Goal: Communication & Community: Ask a question

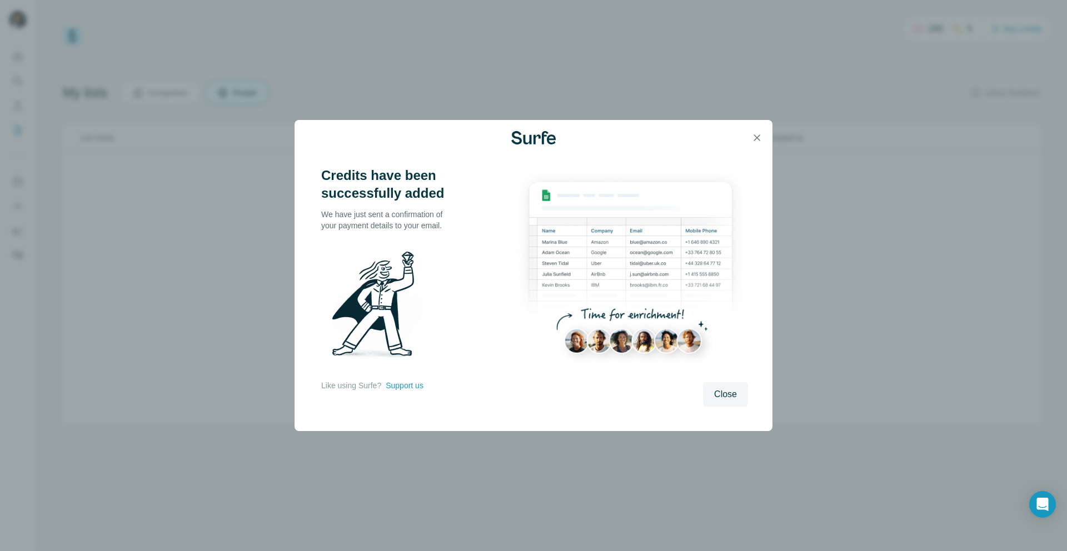
click at [739, 330] on img at bounding box center [630, 271] width 234 height 208
click at [728, 393] on span "Close" at bounding box center [725, 394] width 23 height 13
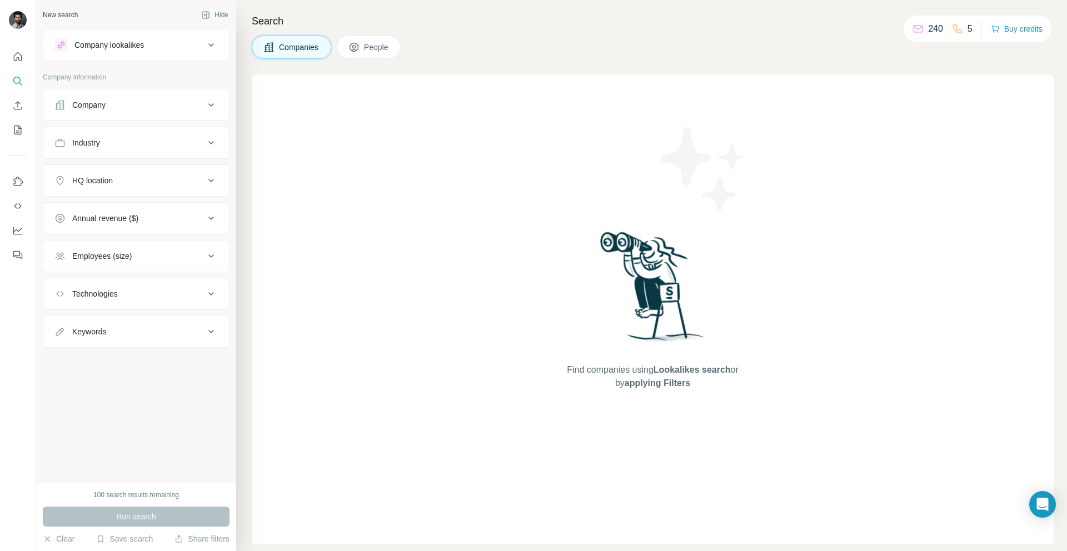
click at [928, 31] on p "240" at bounding box center [935, 28] width 15 height 13
click at [906, 33] on div "240 5 Buy credits" at bounding box center [977, 29] width 148 height 27
click at [912, 31] on icon at bounding box center [917, 28] width 11 height 11
click at [247, 317] on div "Search Companies People Find companies using Lookalikes search or by applying F…" at bounding box center [651, 275] width 831 height 551
click at [123, 301] on button "Technologies" at bounding box center [136, 294] width 186 height 27
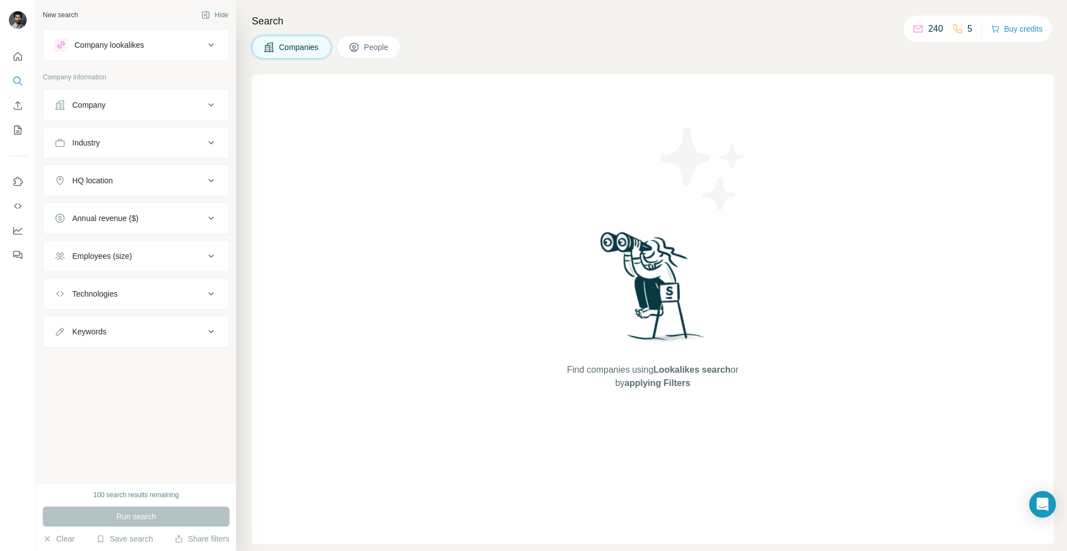
click at [123, 301] on button "Technologies" at bounding box center [136, 294] width 186 height 27
click at [1036, 502] on icon "Open Intercom Messenger" at bounding box center [1042, 504] width 13 height 14
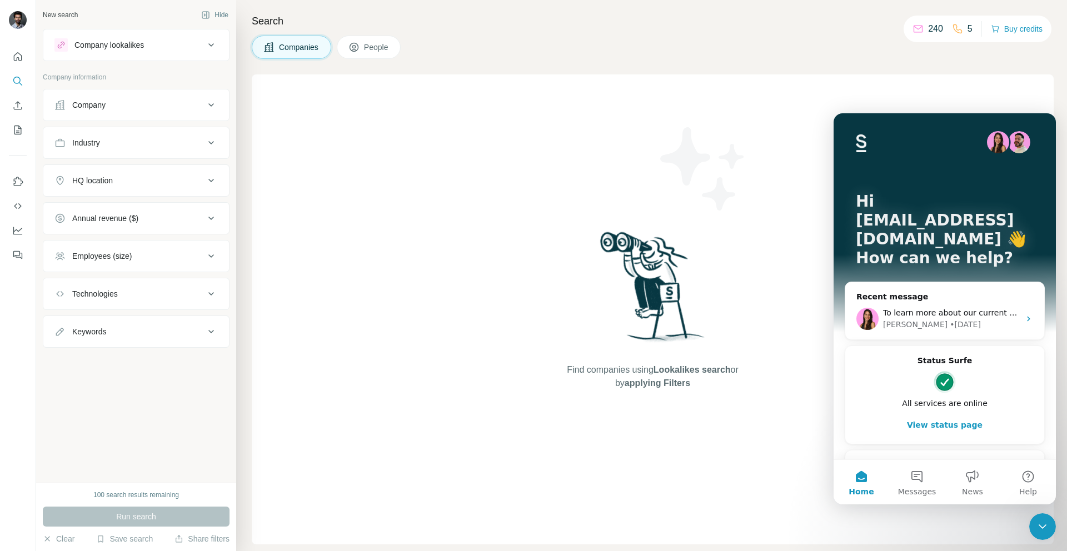
scroll to position [19, 0]
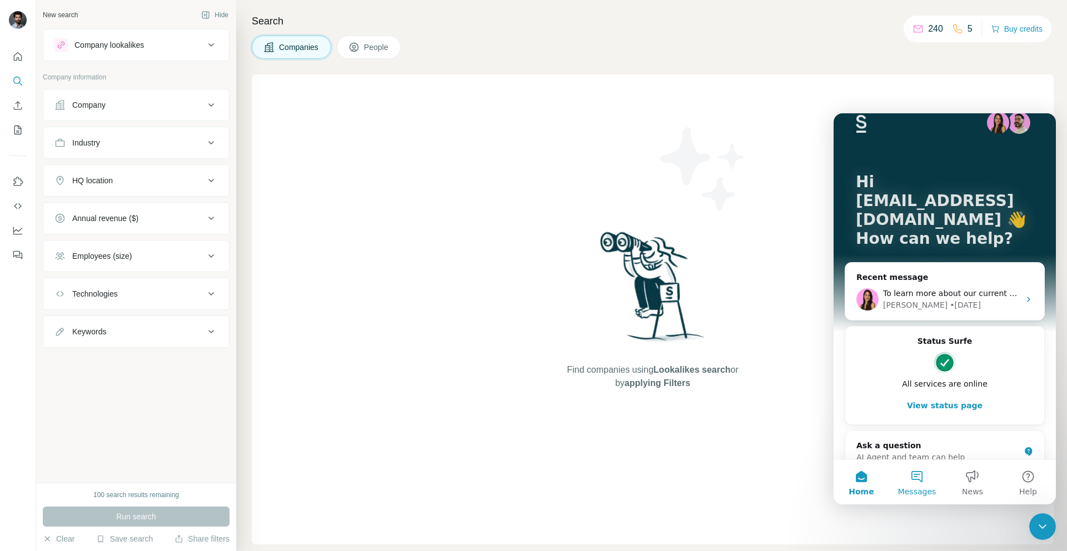
click at [926, 493] on span "Messages" at bounding box center [917, 492] width 38 height 8
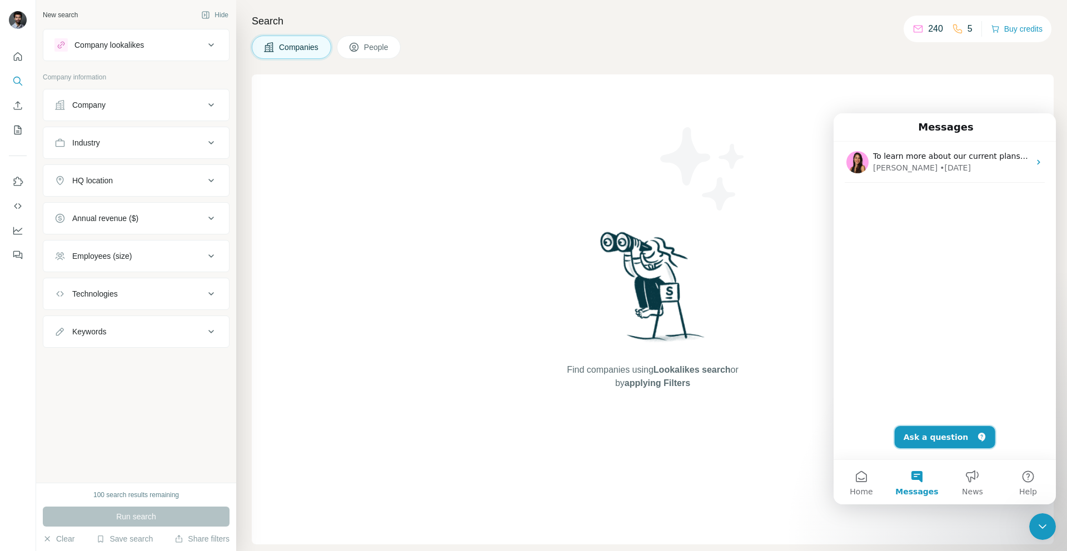
click at [945, 433] on button "Ask a question" at bounding box center [945, 437] width 101 height 22
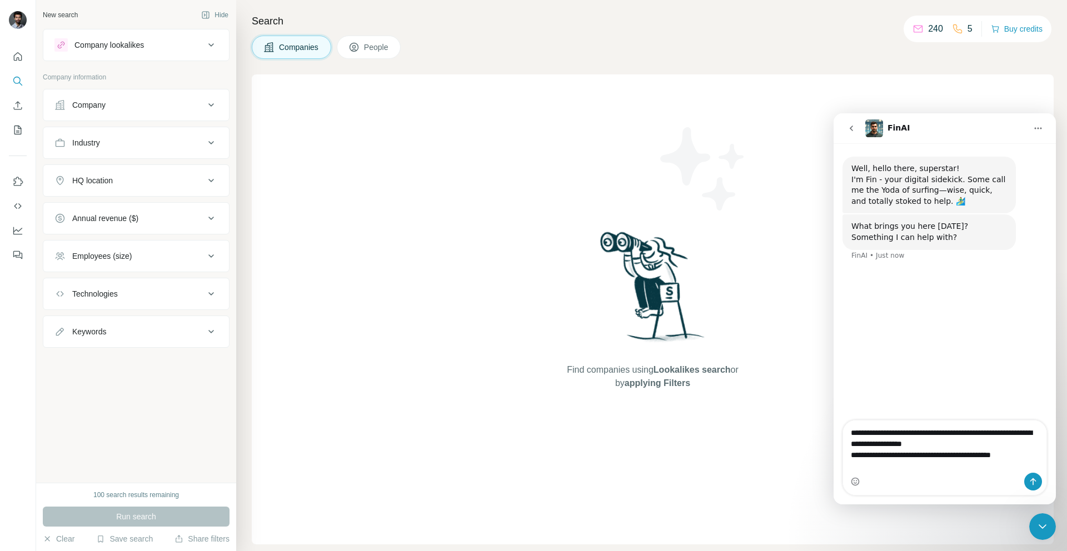
type textarea "**********"
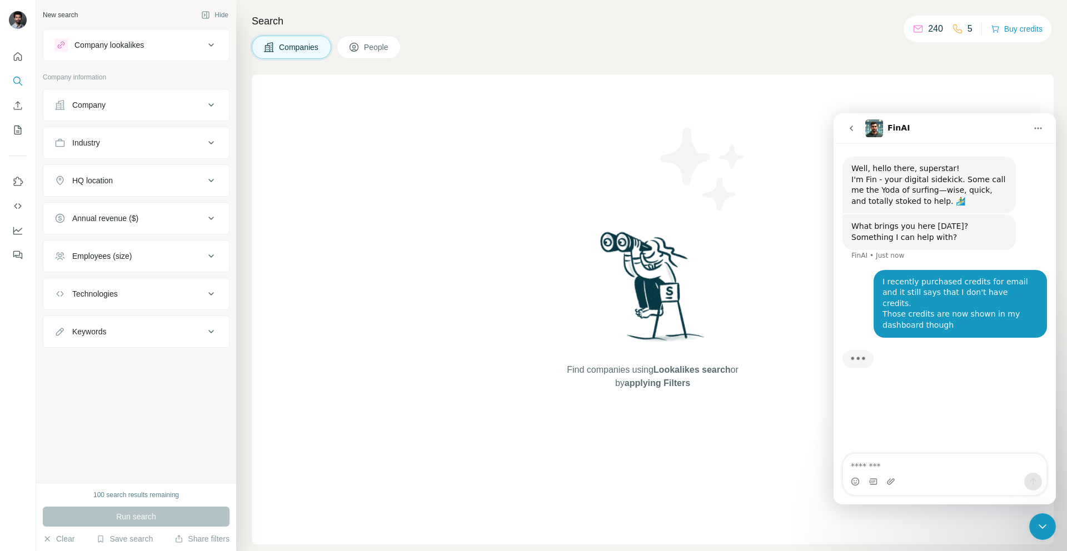
click at [455, 246] on div "Find companies using Lookalikes search or by applying Filters" at bounding box center [653, 309] width 802 height 470
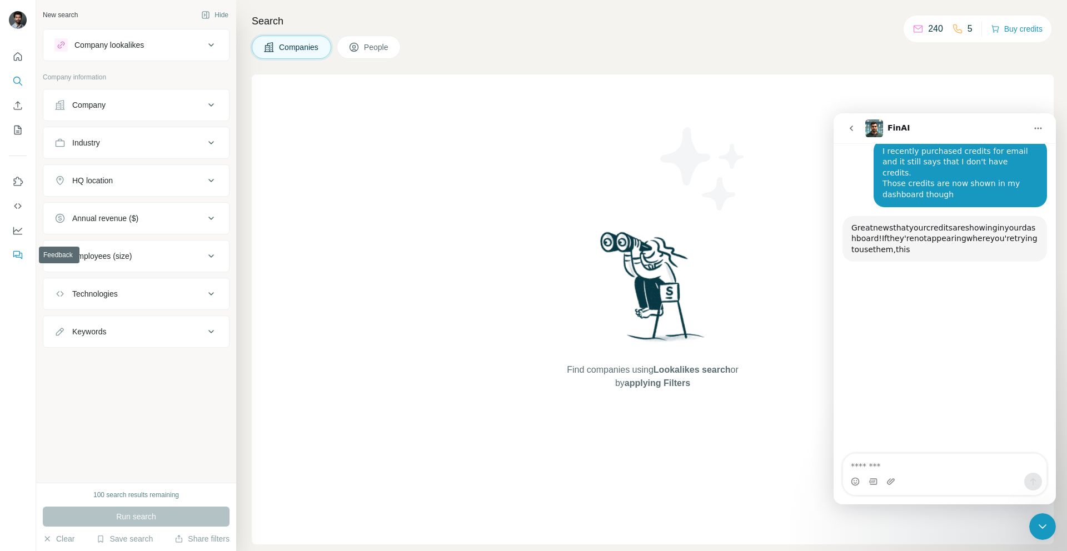
scroll to position [118, 0]
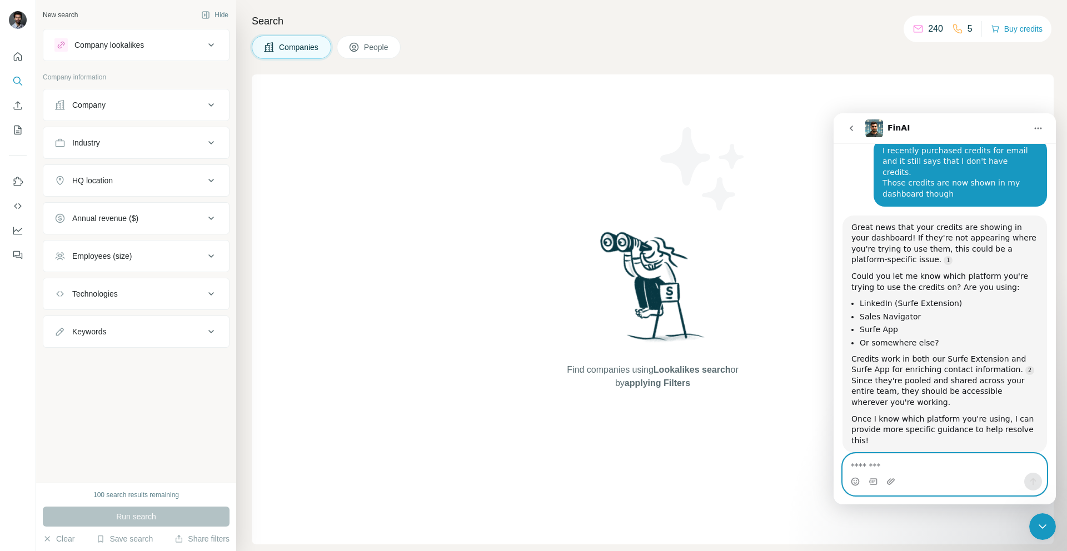
click at [913, 465] on textarea "Message…" at bounding box center [944, 463] width 203 height 19
type textarea "********"
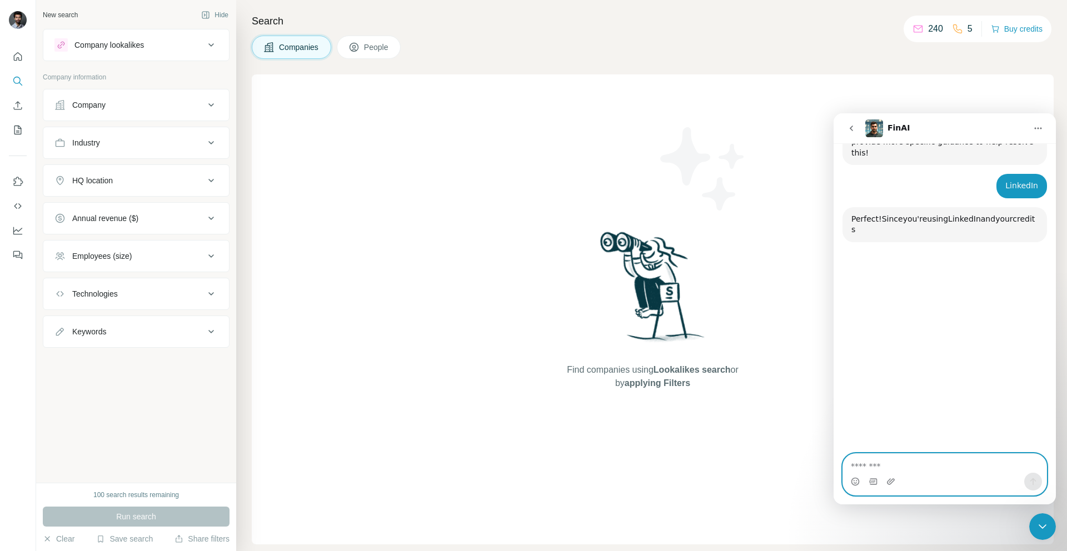
scroll to position [409, 0]
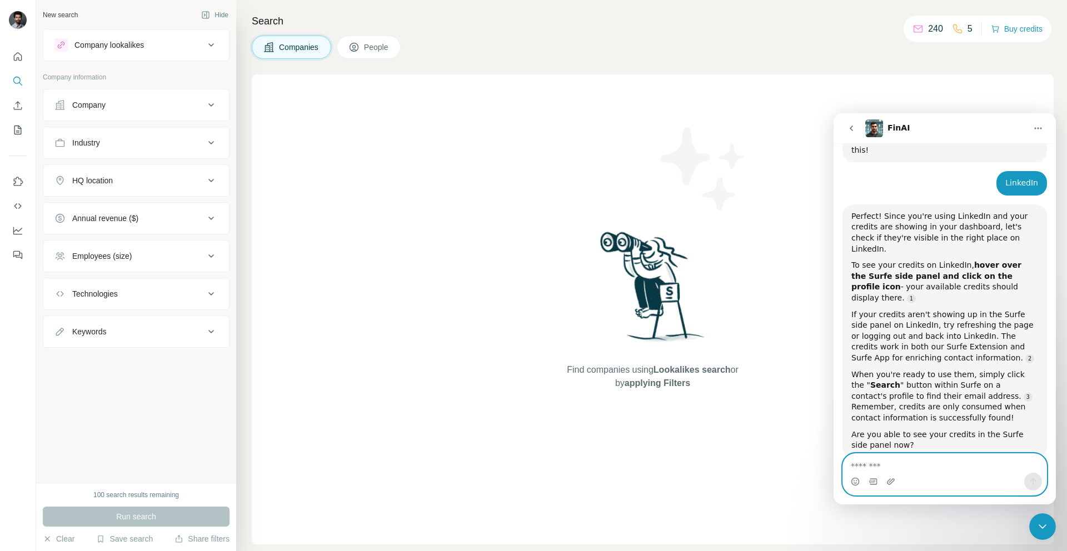
click at [949, 458] on textarea "Message…" at bounding box center [944, 463] width 203 height 19
type textarea "**********"
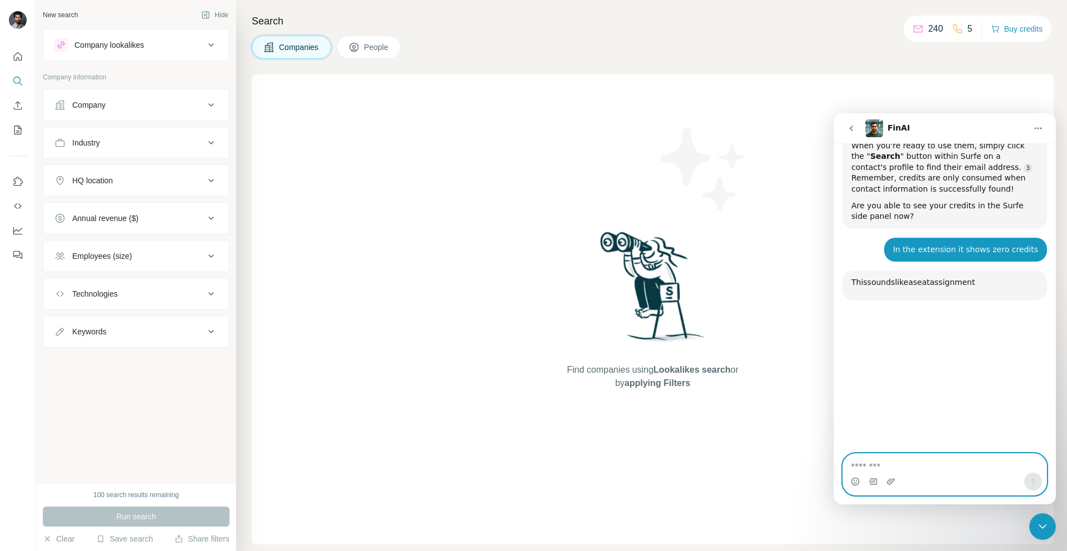
scroll to position [682, 0]
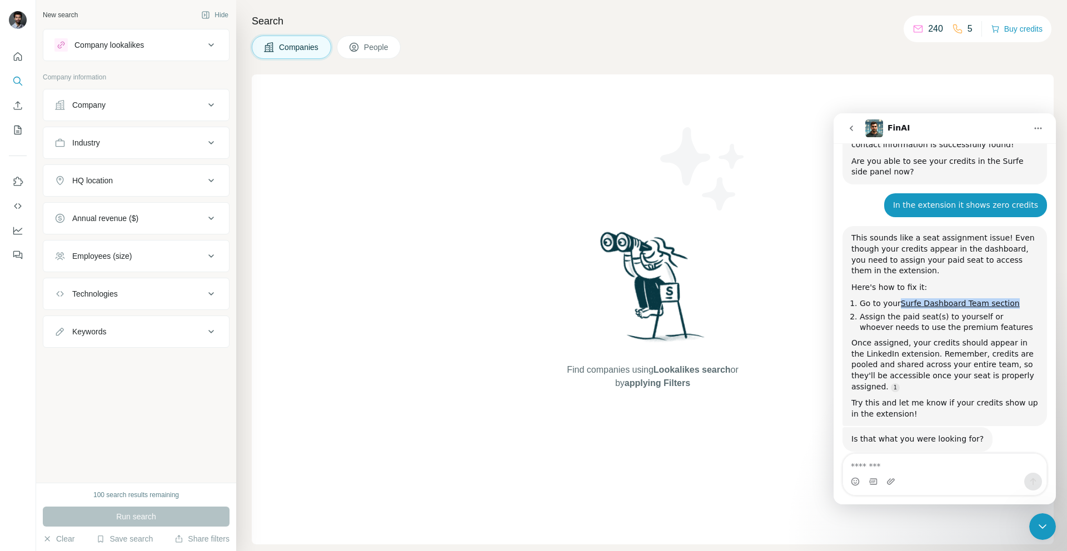
click at [991, 427] on div "Is that what you were looking for? [GEOGRAPHIC_DATA] • Just now" at bounding box center [944, 451] width 204 height 49
